Goal: Task Accomplishment & Management: Manage account settings

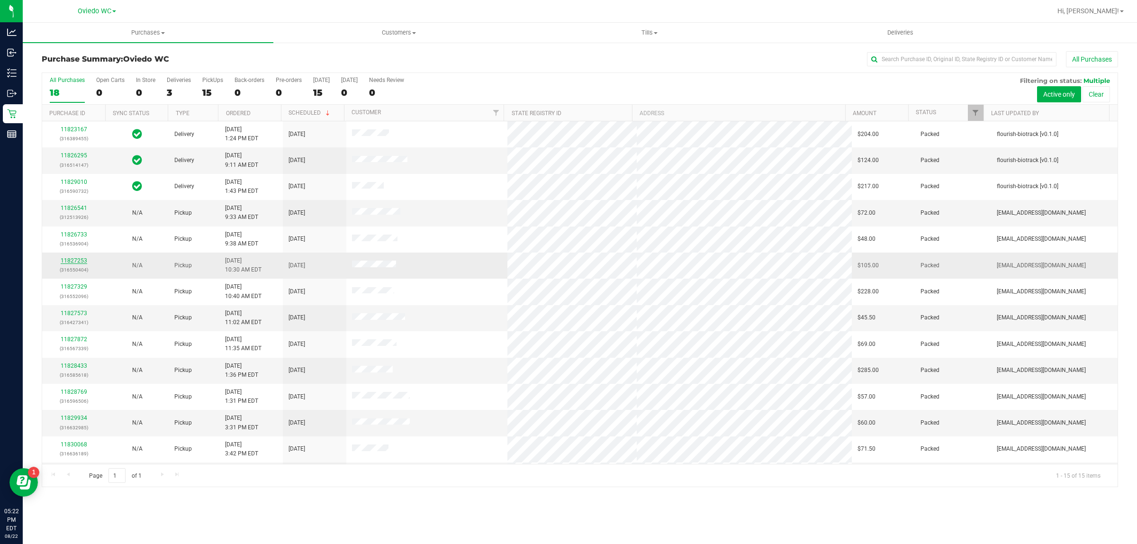
click at [69, 261] on link "11827253" at bounding box center [74, 260] width 27 height 7
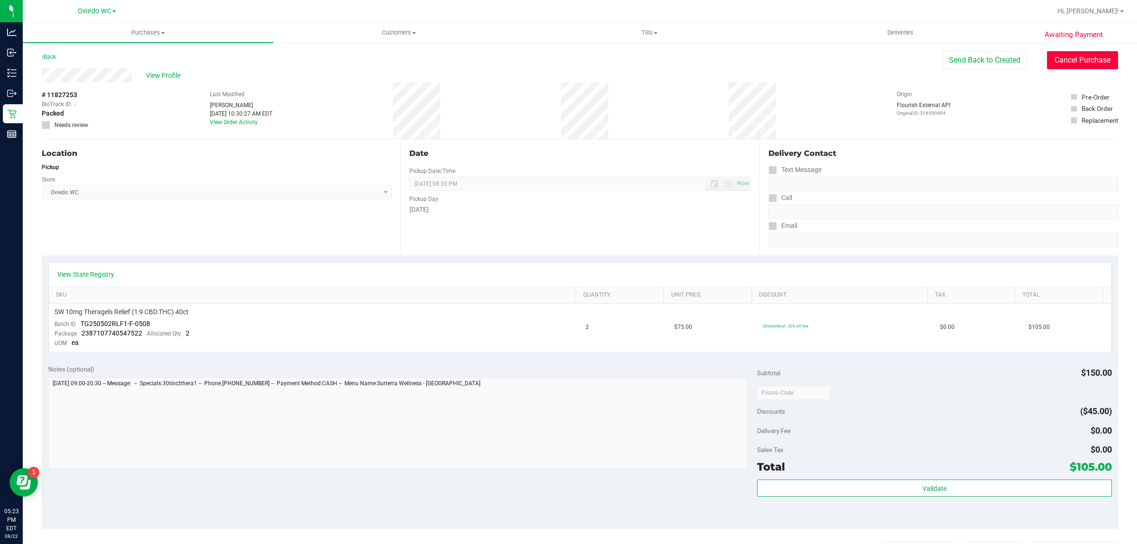
click at [1074, 55] on button "Cancel Purchase" at bounding box center [1082, 60] width 71 height 18
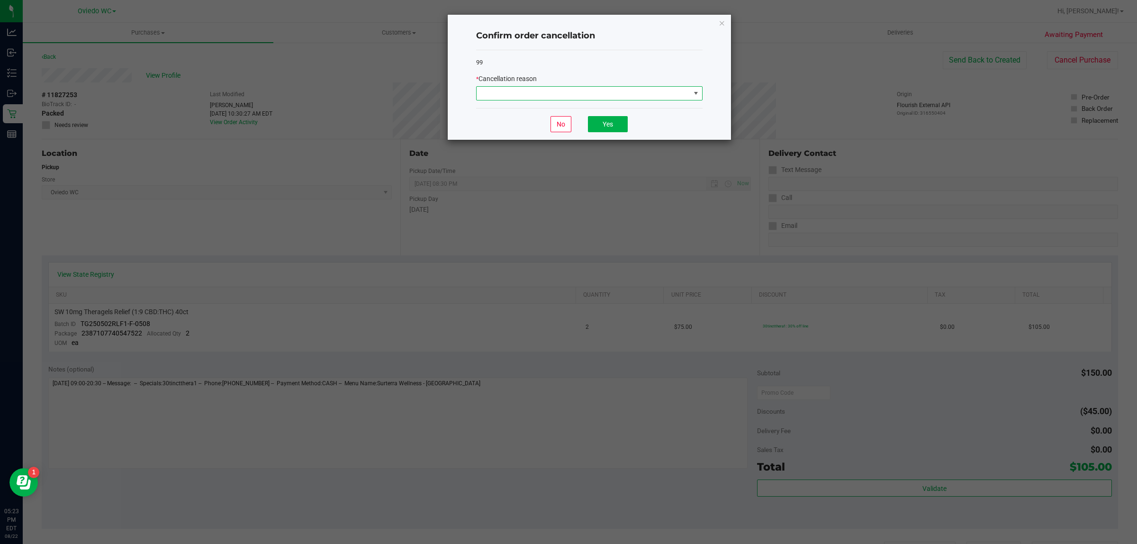
click at [610, 90] on span at bounding box center [583, 93] width 214 height 13
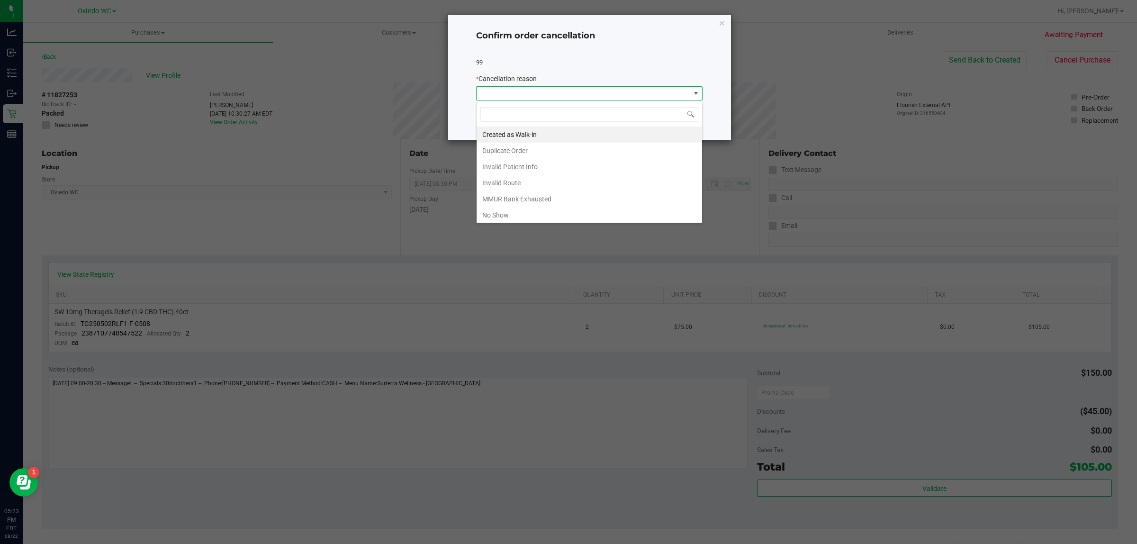
scroll to position [15, 226]
click at [573, 152] on li "Duplicate Order" at bounding box center [588, 151] width 225 height 16
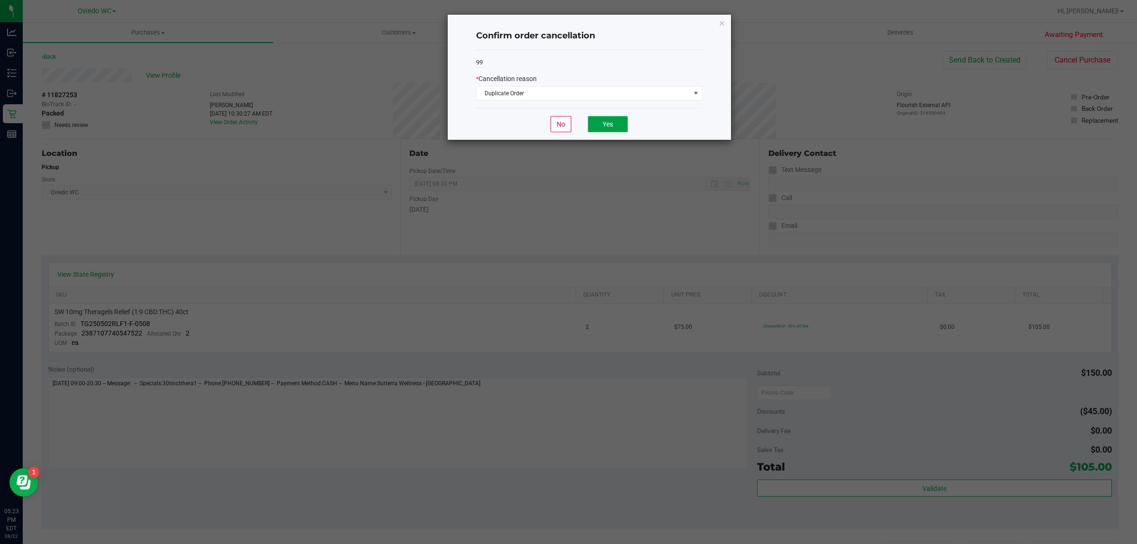
click at [603, 129] on button "Yes" at bounding box center [608, 124] width 40 height 16
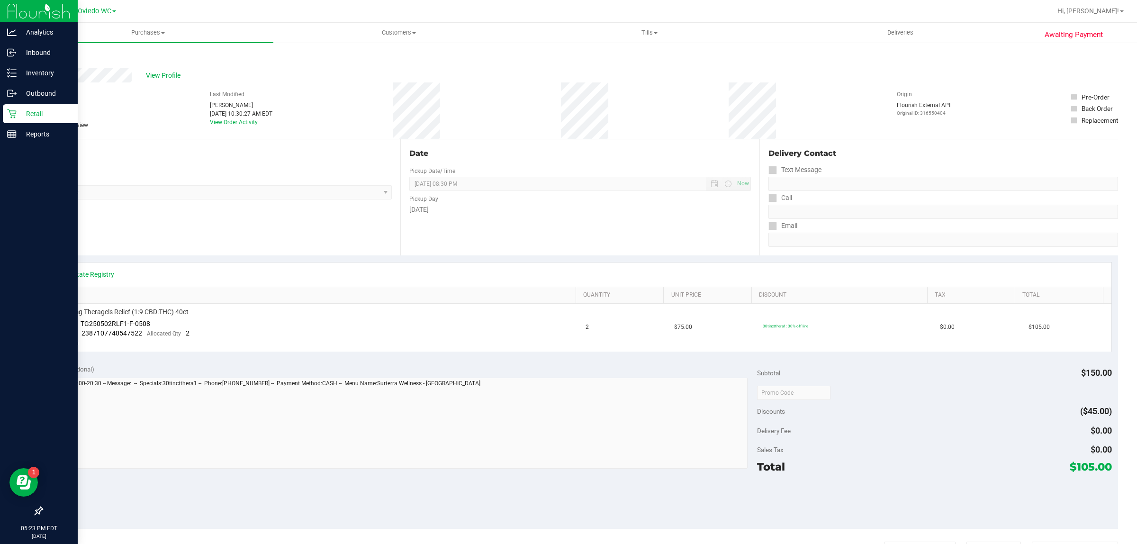
click at [10, 112] on icon at bounding box center [11, 113] width 9 height 9
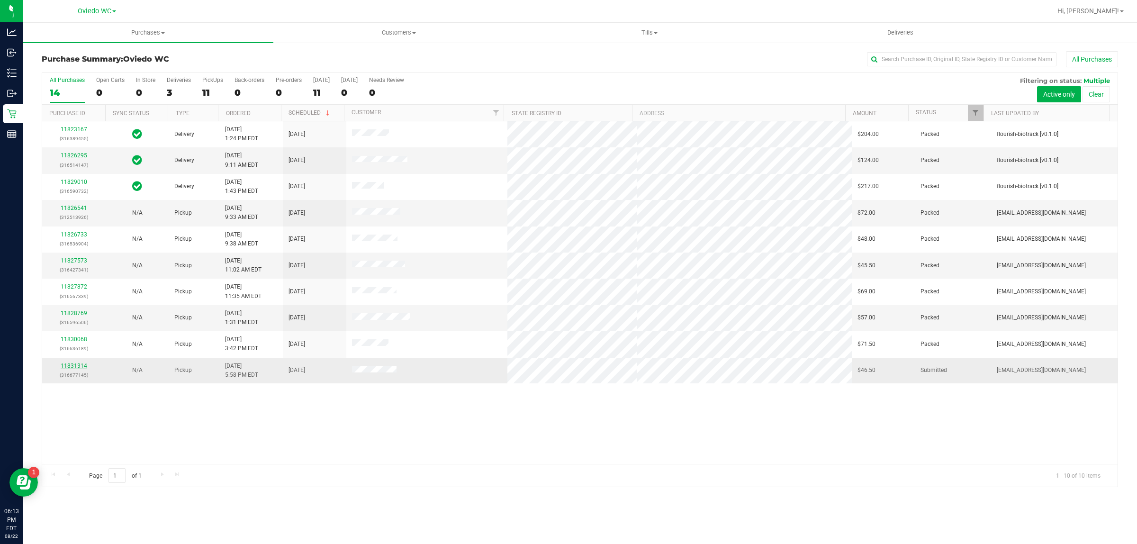
click at [73, 364] on link "11831314" at bounding box center [74, 365] width 27 height 7
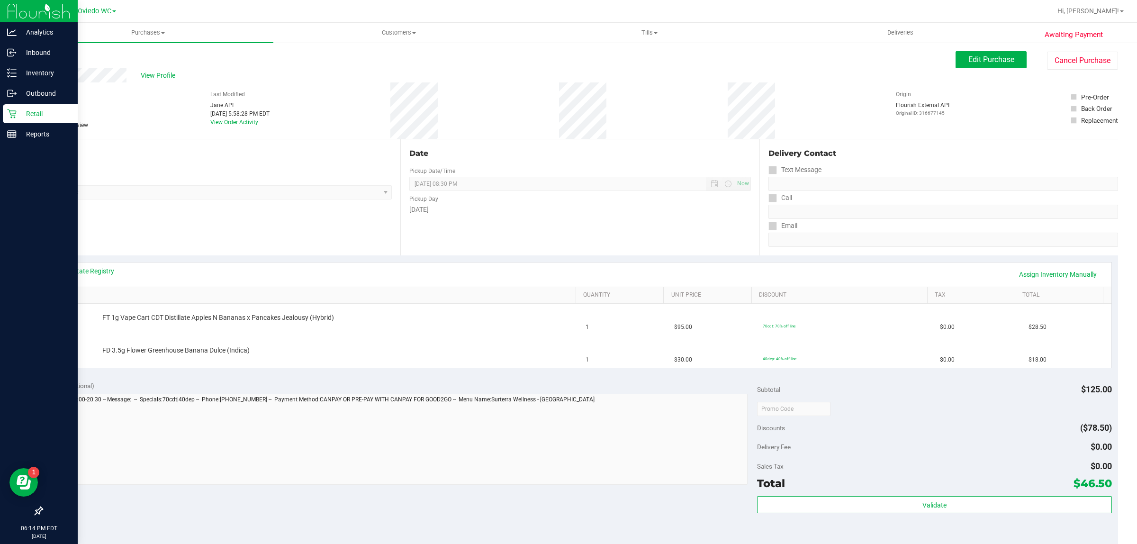
click at [34, 108] on p "Retail" at bounding box center [45, 113] width 57 height 11
